Goal: Task Accomplishment & Management: Use online tool/utility

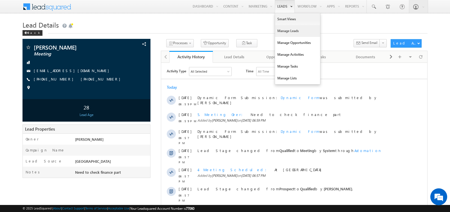
click at [285, 33] on link "Manage Leads" at bounding box center [297, 31] width 45 height 12
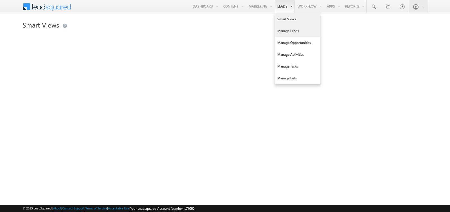
click at [277, 30] on link "Manage Leads" at bounding box center [297, 31] width 45 height 12
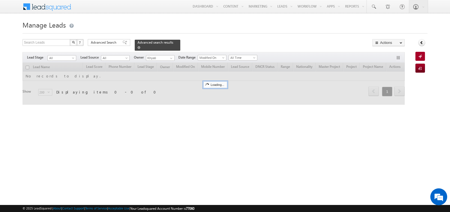
click at [137, 47] on span at bounding box center [138, 47] width 3 height 3
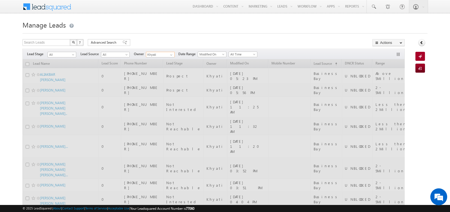
click at [159, 55] on input "Khyati" at bounding box center [160, 55] width 29 height 6
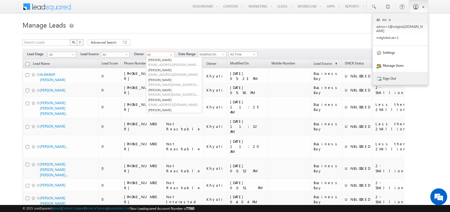
type input "bh"
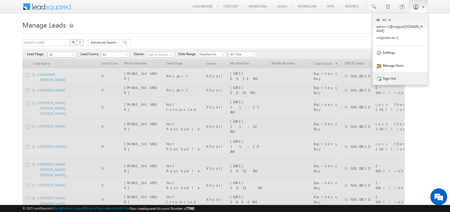
click at [386, 72] on link "Sign Out" at bounding box center [399, 78] width 55 height 13
